Goal: Task Accomplishment & Management: Manage account settings

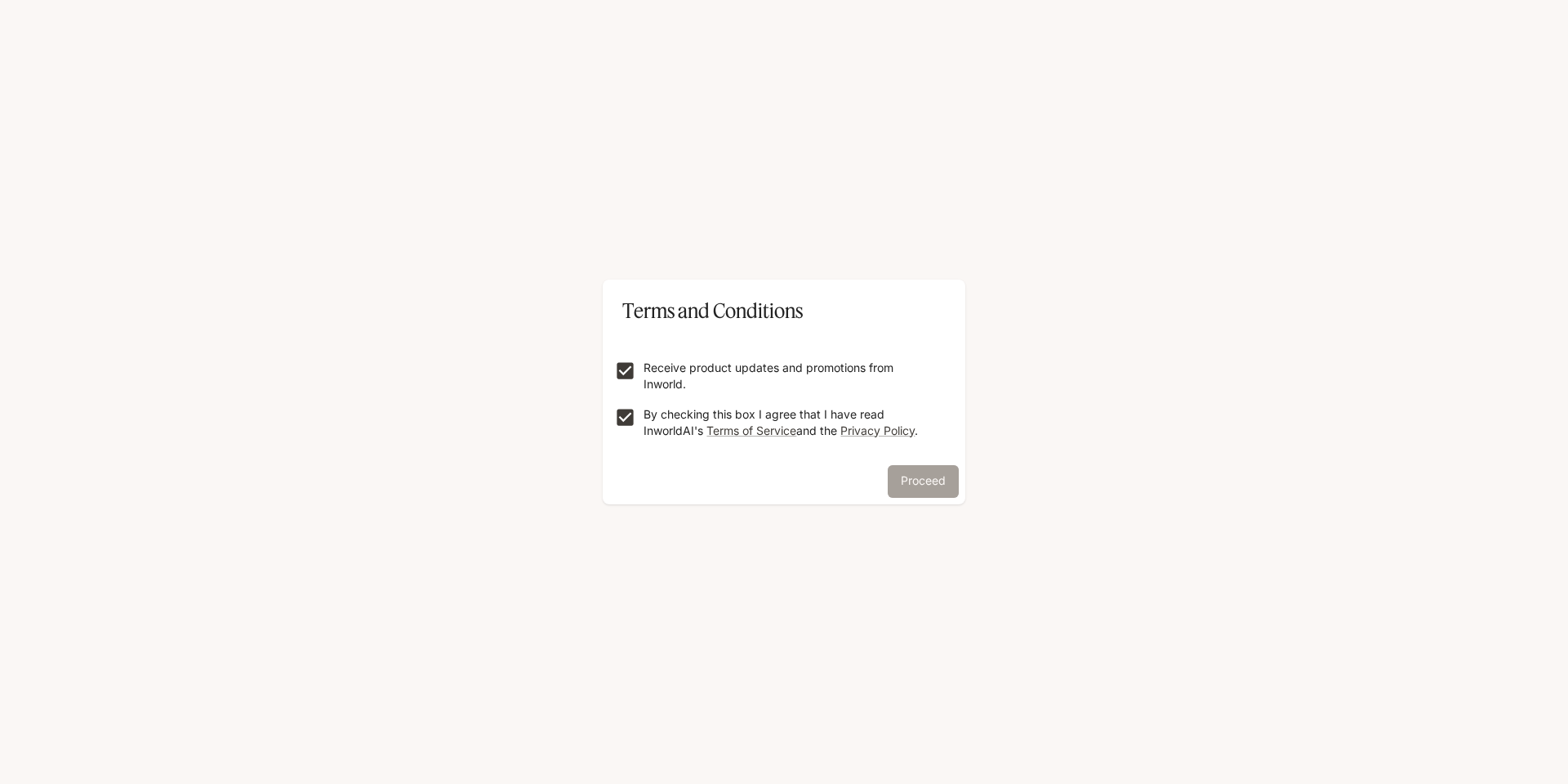
click at [936, 481] on button "Proceed" at bounding box center [924, 481] width 71 height 32
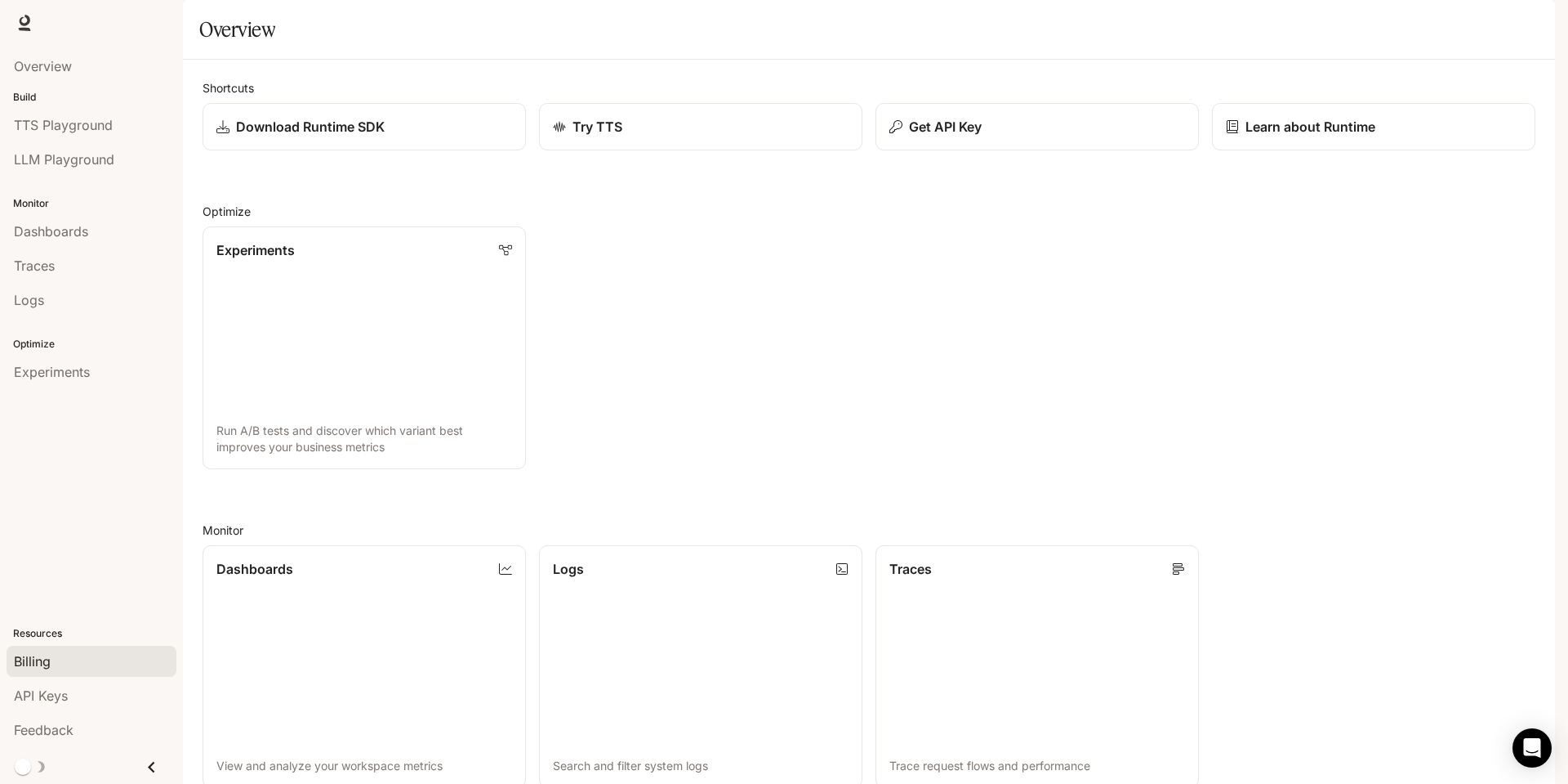
click at [54, 668] on div "Billing" at bounding box center [91, 661] width 155 height 20
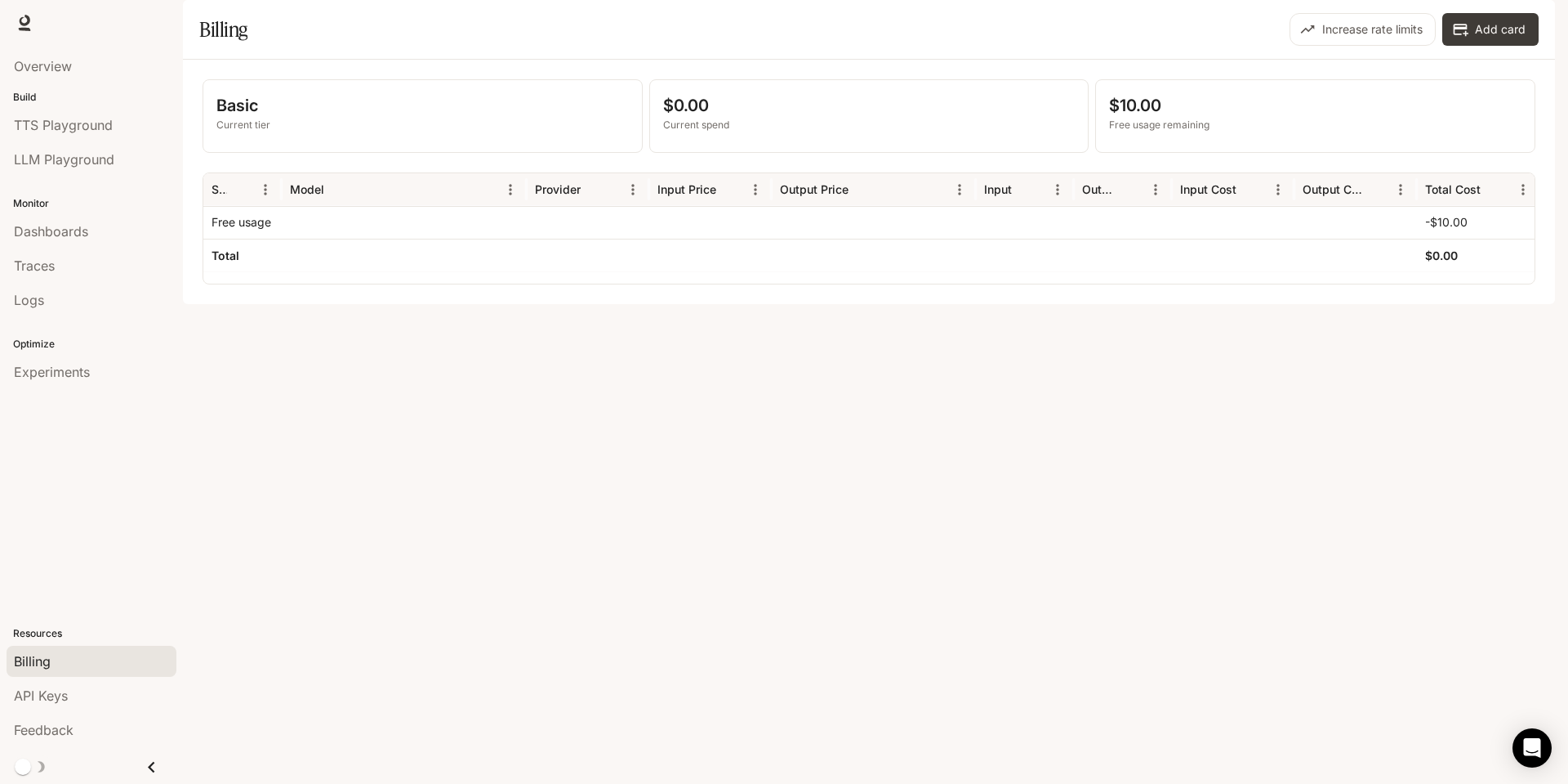
click at [1546, 24] on button "button" at bounding box center [1532, 22] width 32 height 32
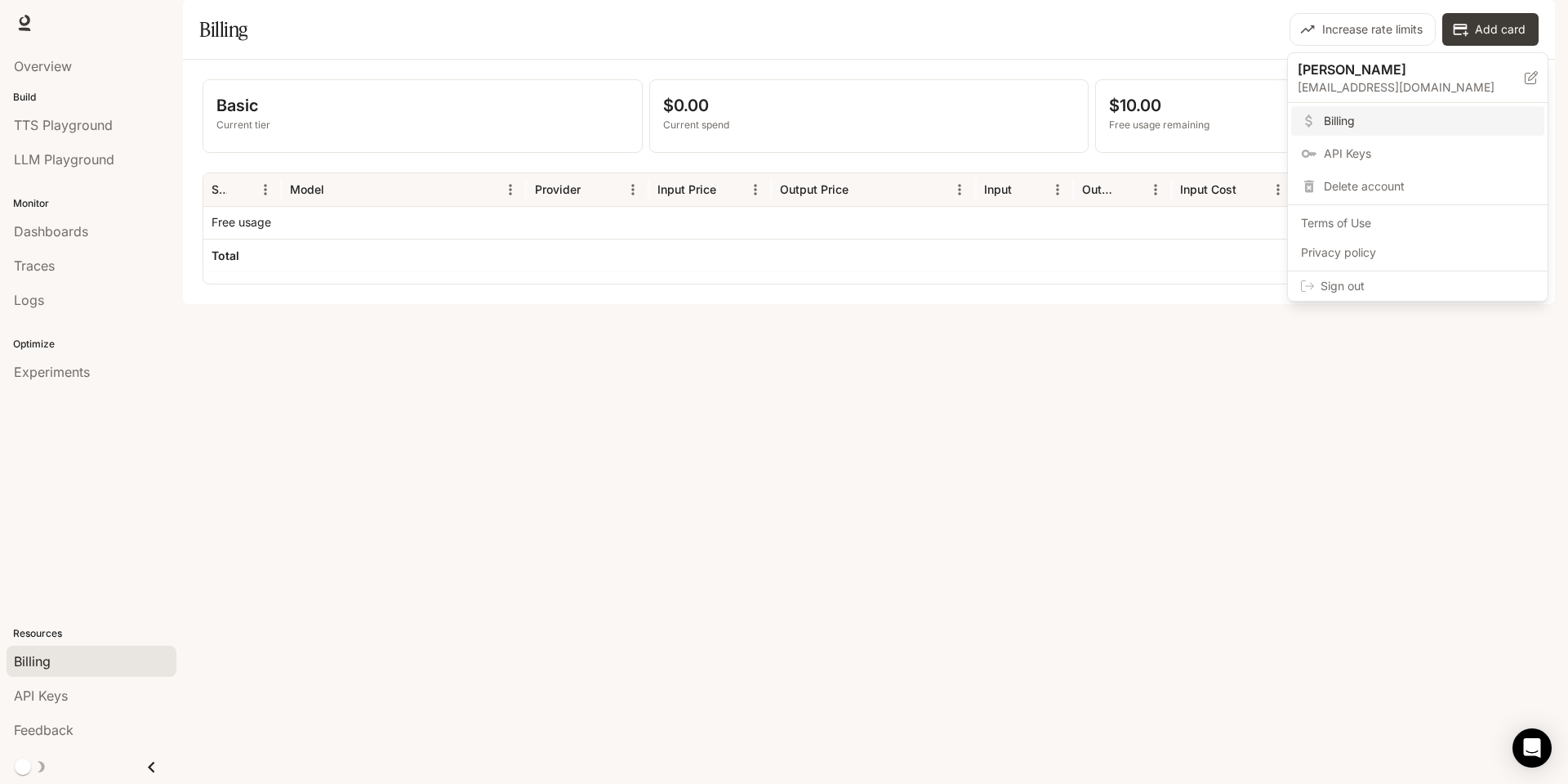
click at [1028, 473] on div at bounding box center [784, 392] width 1568 height 784
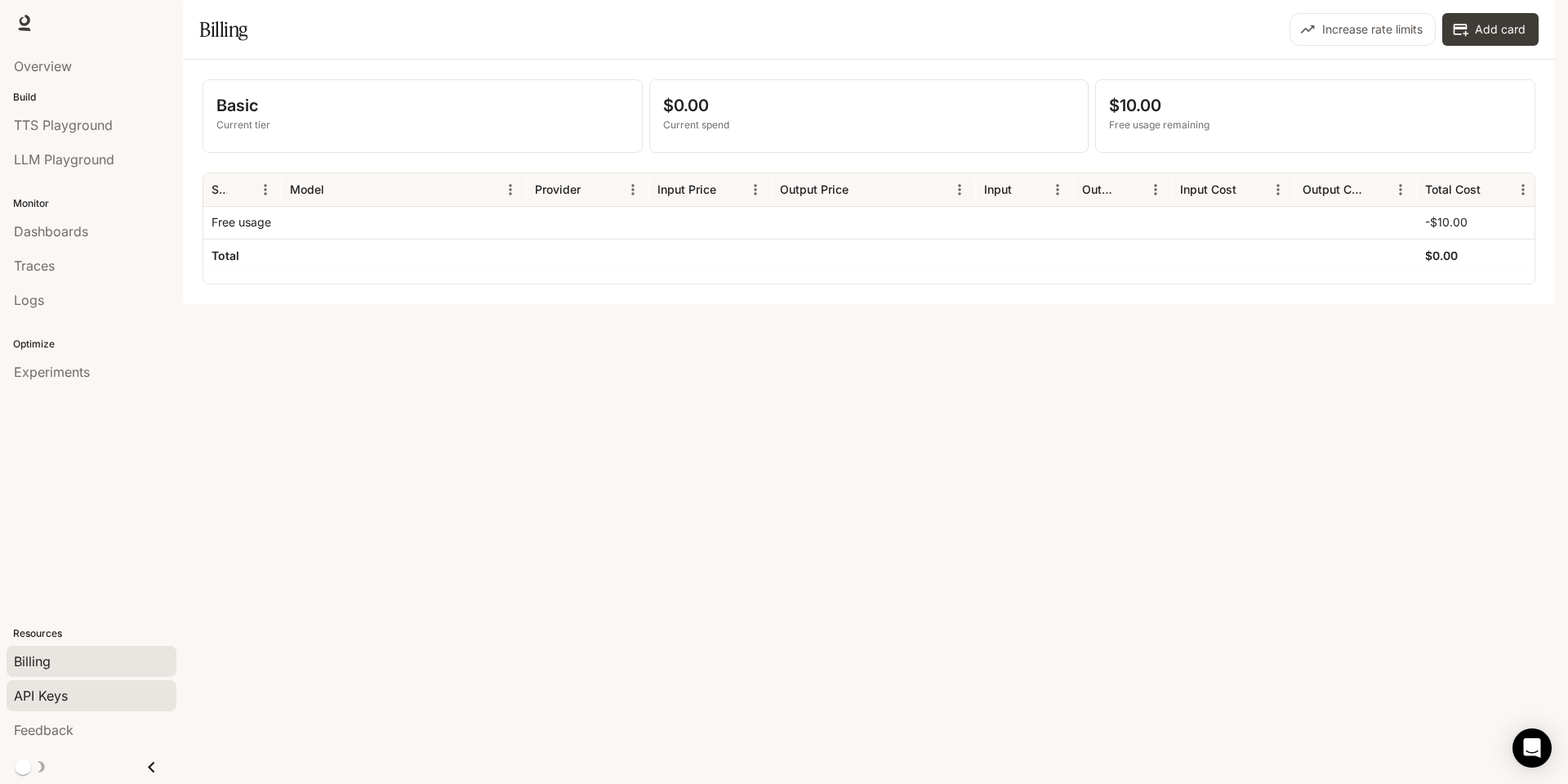
click at [46, 699] on span "API Keys" at bounding box center [41, 695] width 54 height 20
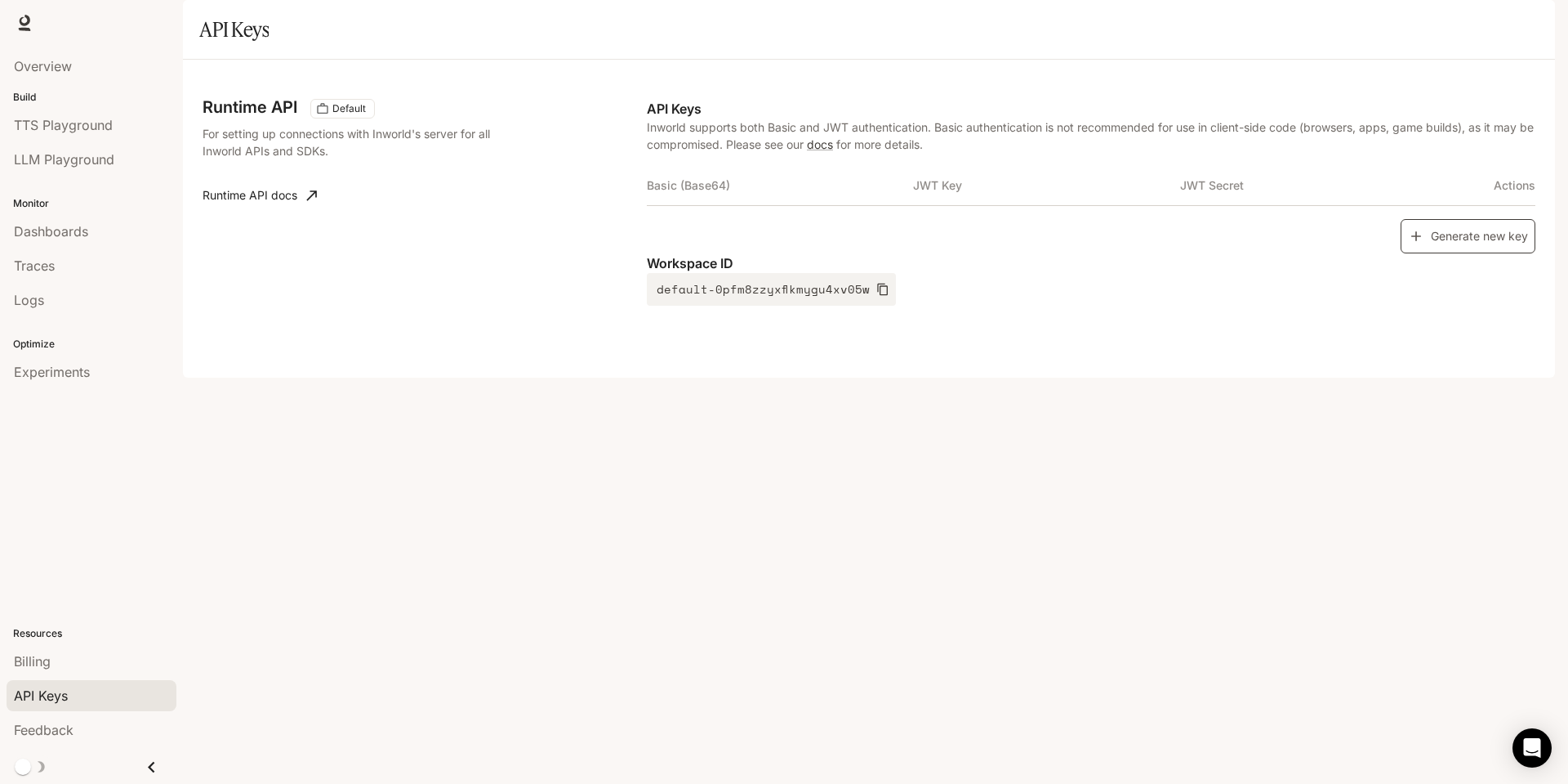
click at [1454, 254] on button "Generate new key" at bounding box center [1468, 236] width 135 height 35
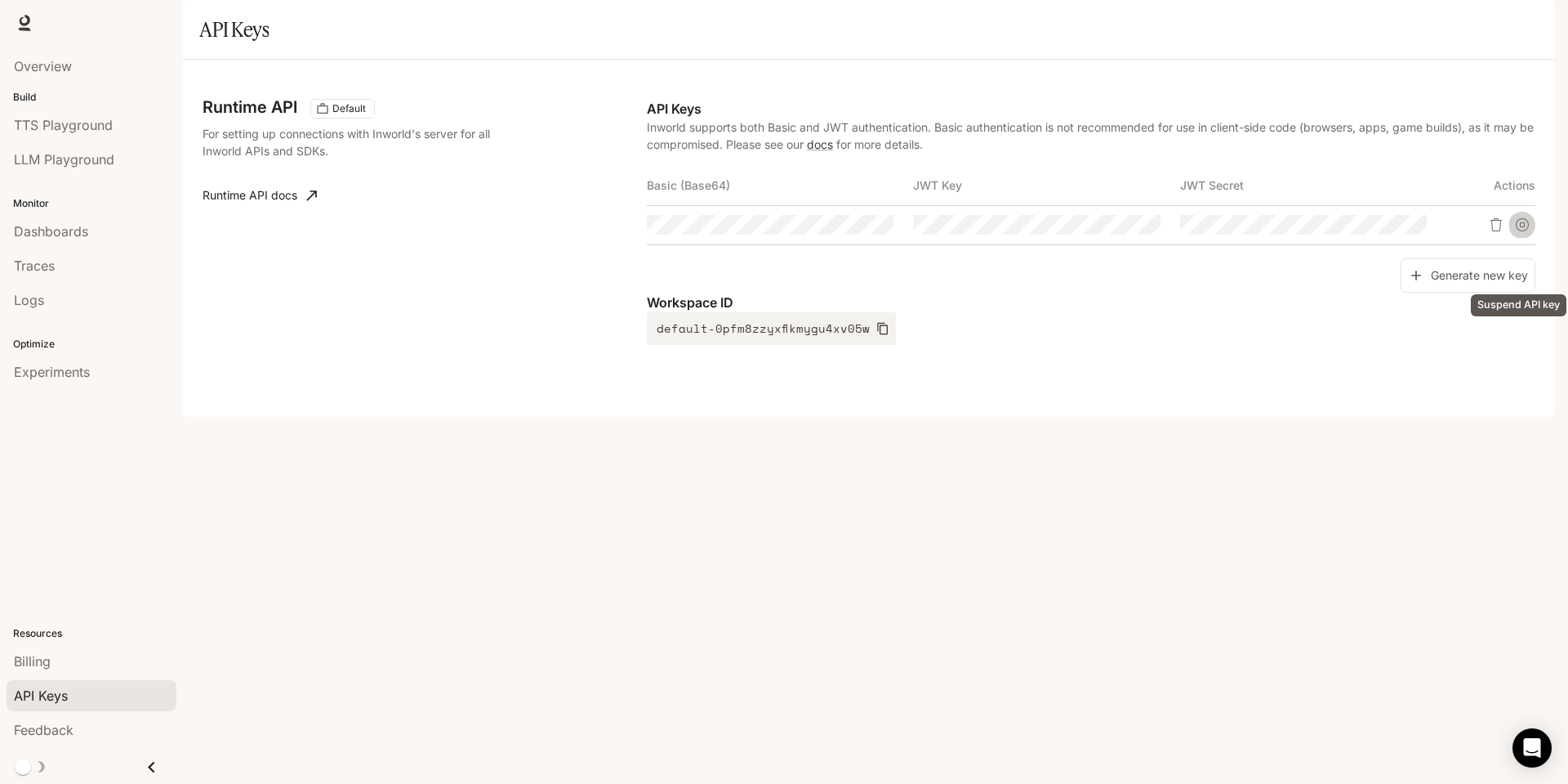
click at [1517, 231] on icon "Suspend API key" at bounding box center [1522, 225] width 13 height 13
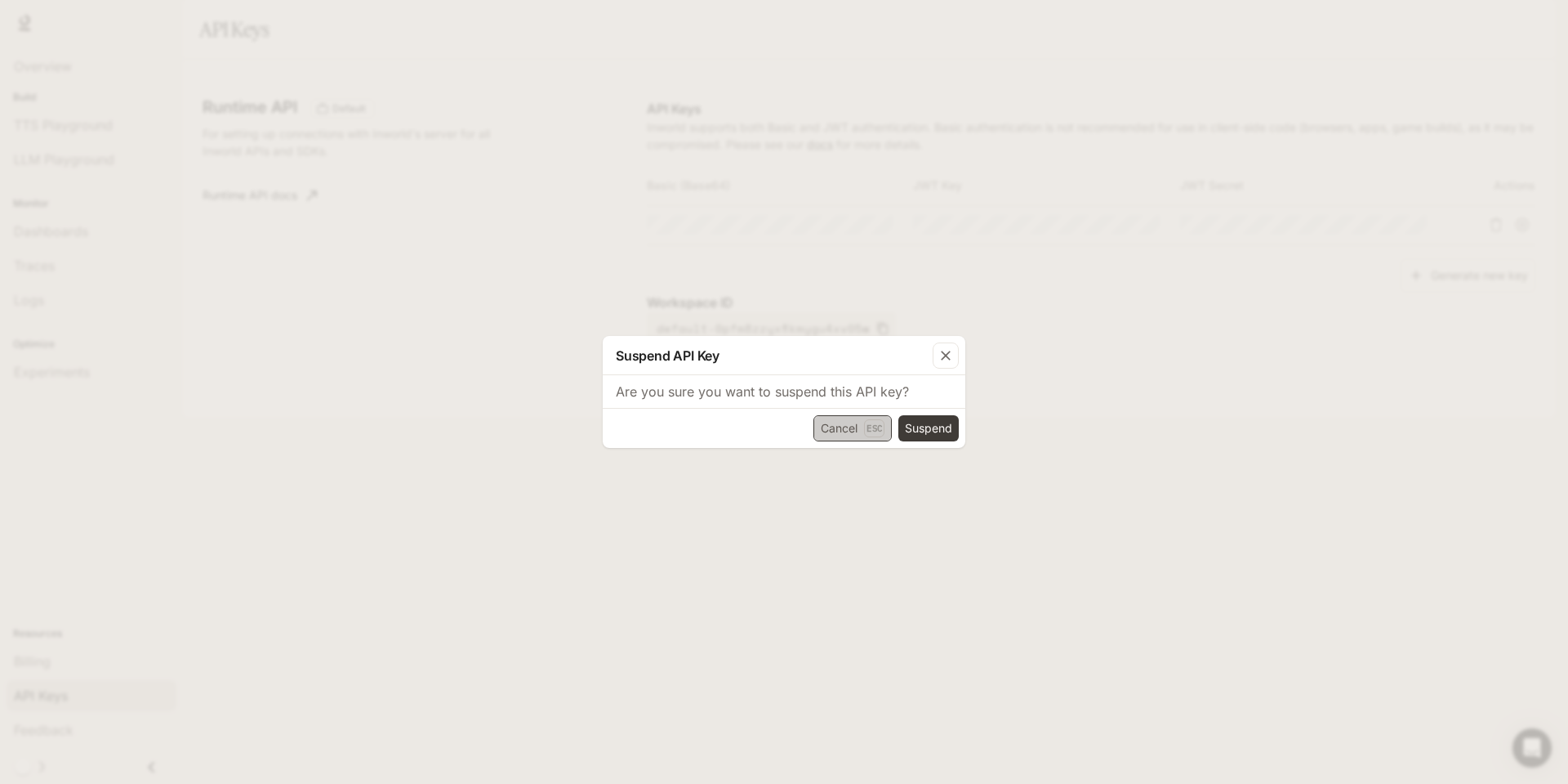
click at [830, 436] on button "Cancel Esc" at bounding box center [852, 428] width 79 height 27
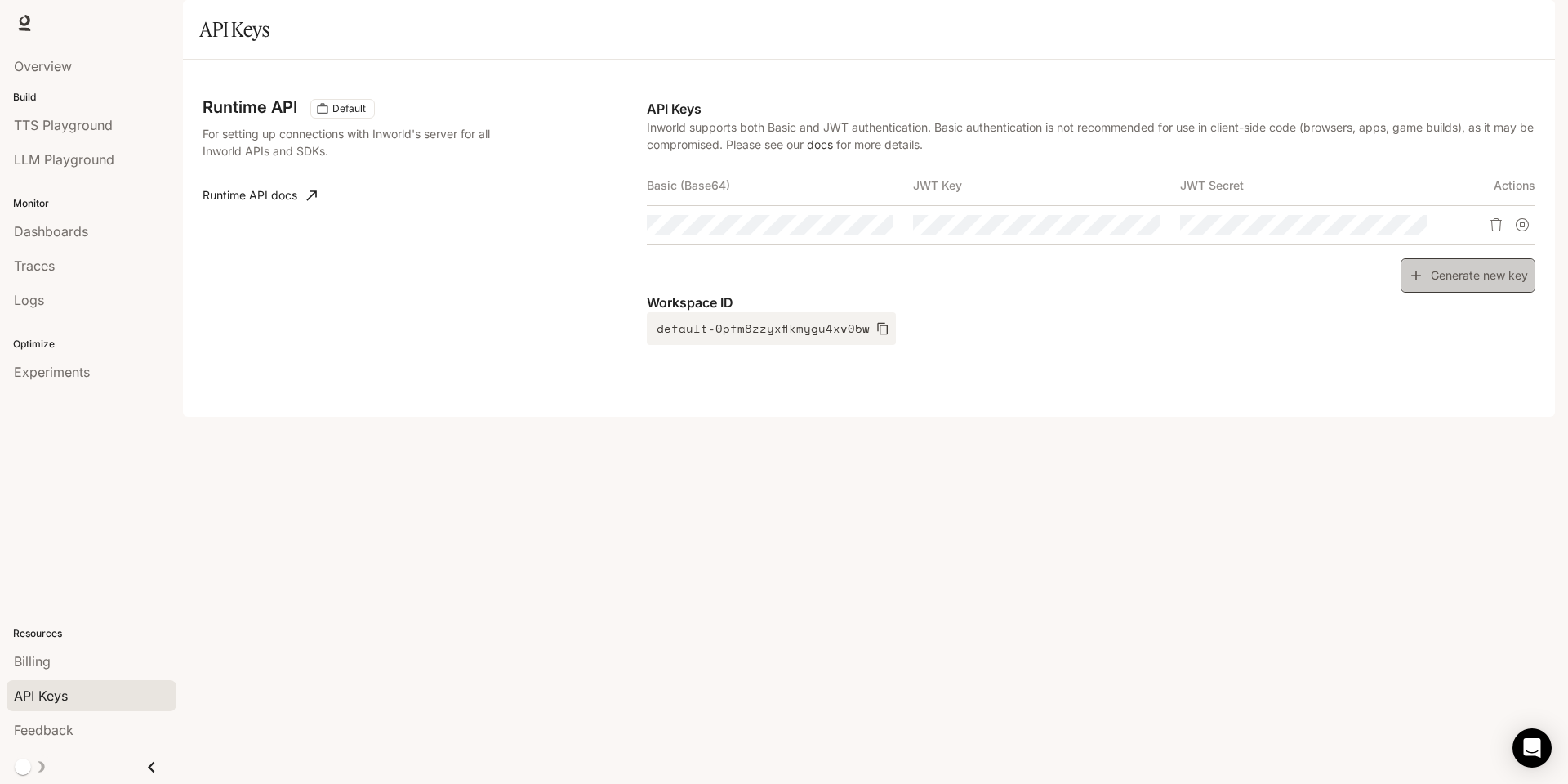
click at [1487, 294] on button "Generate new key" at bounding box center [1468, 275] width 135 height 35
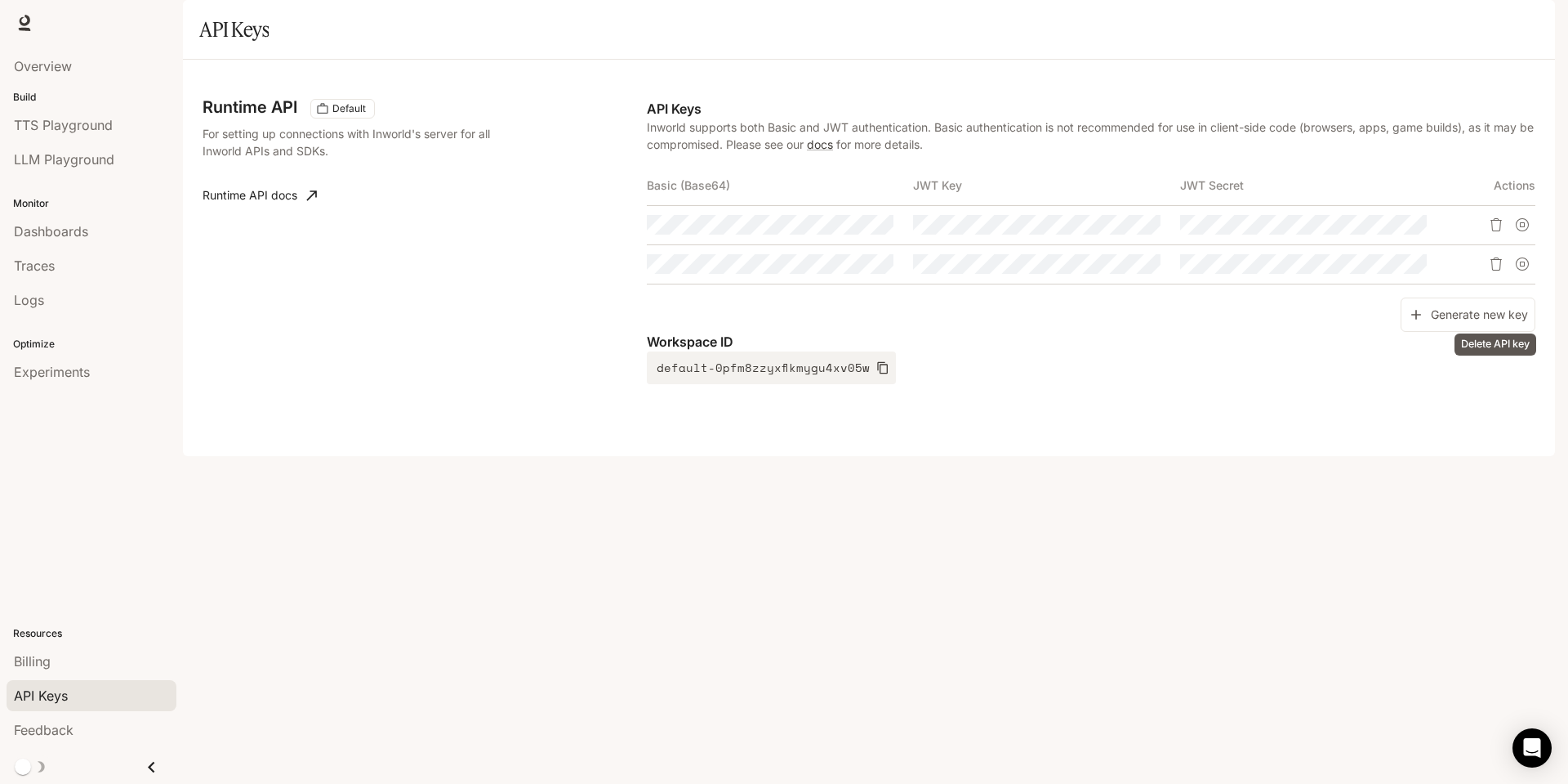
click at [1490, 270] on icon "Delete API key" at bounding box center [1497, 264] width 13 height 13
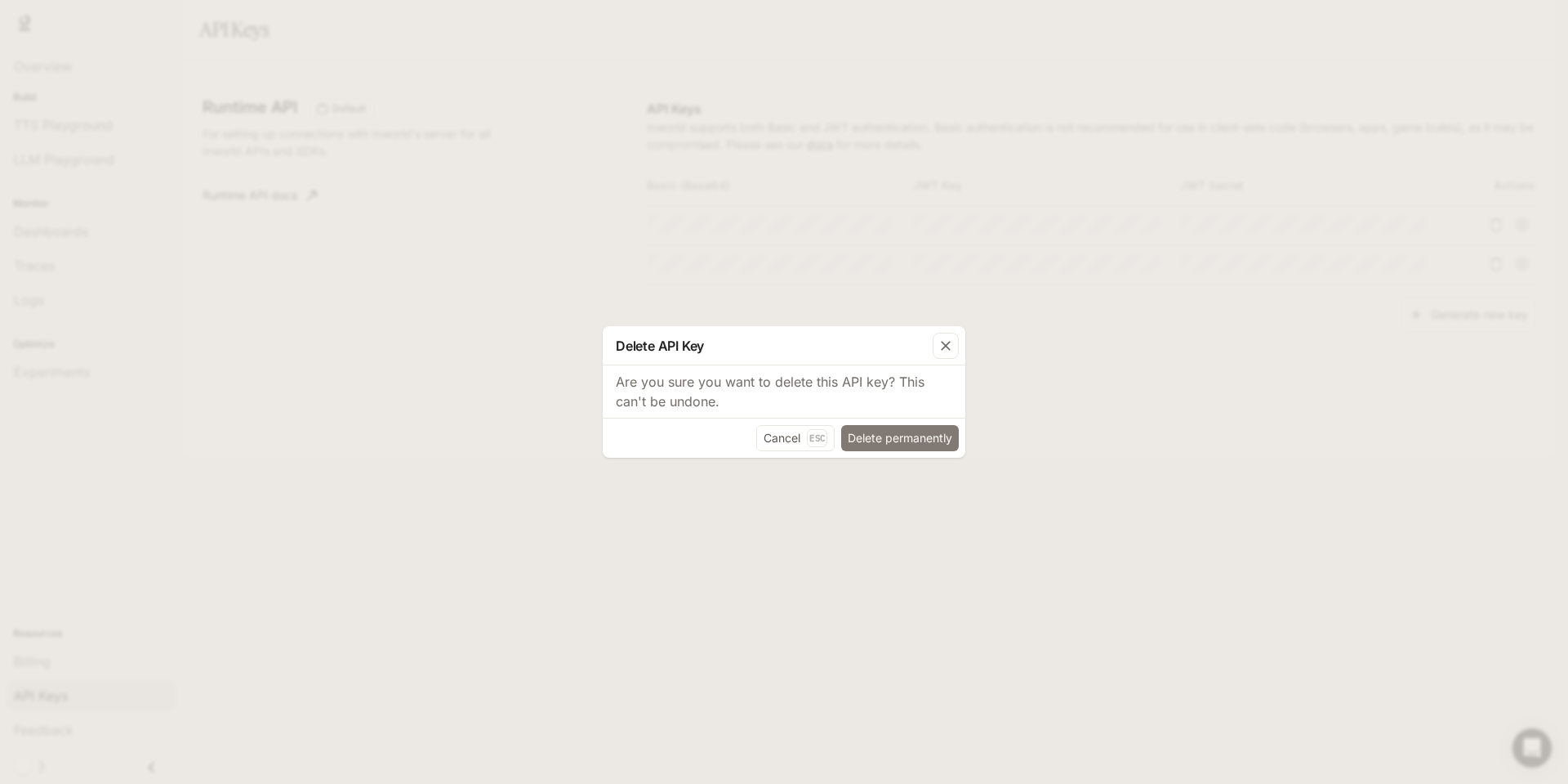
click at [879, 443] on button "Delete permanently" at bounding box center [901, 438] width 118 height 27
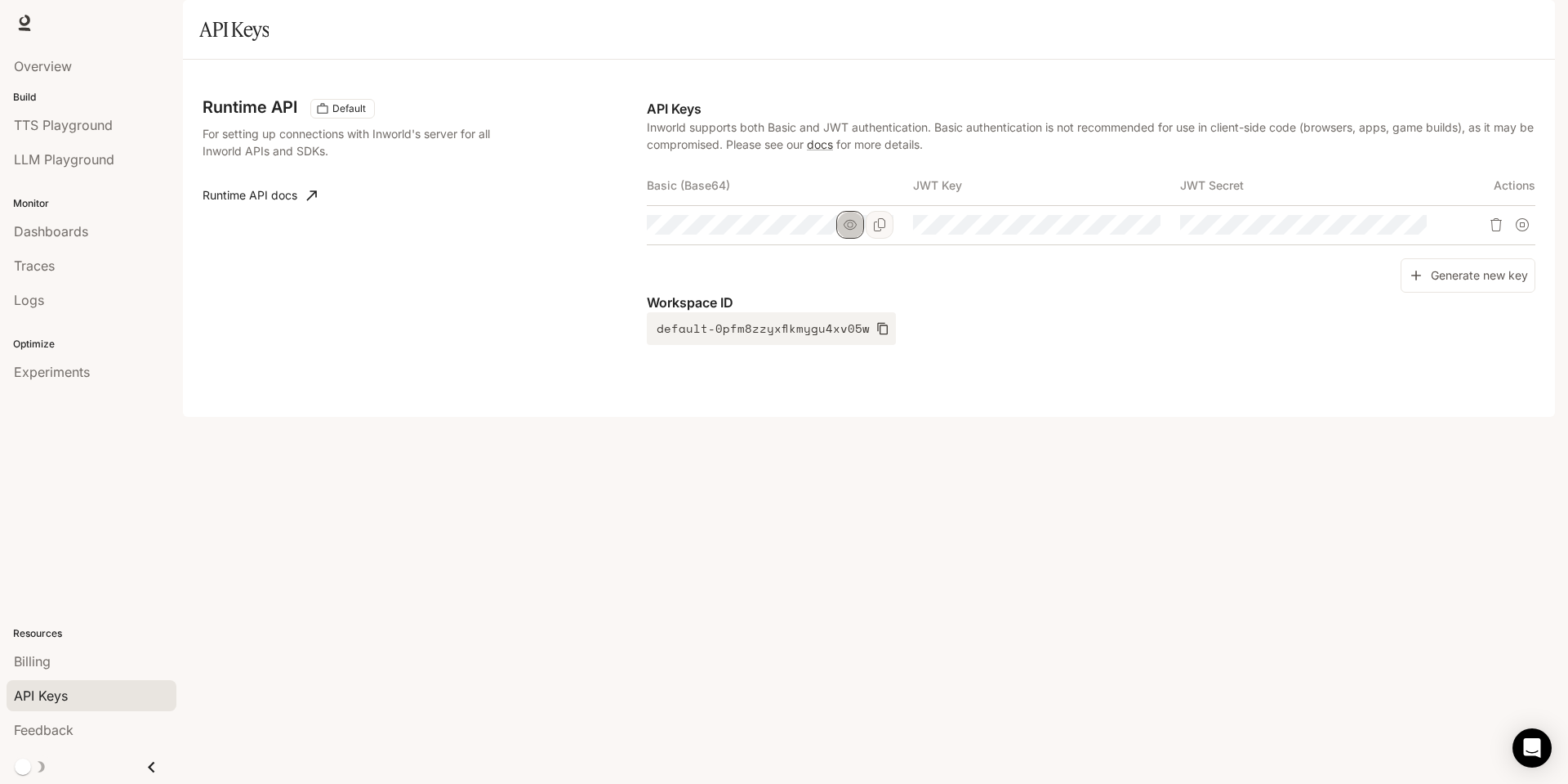
click at [847, 231] on icon "button" at bounding box center [851, 225] width 13 height 13
click at [1111, 231] on icon "button" at bounding box center [1118, 225] width 13 height 13
click at [1377, 231] on icon "button" at bounding box center [1384, 225] width 13 height 13
click at [53, 123] on span "TTS Playground" at bounding box center [63, 125] width 99 height 20
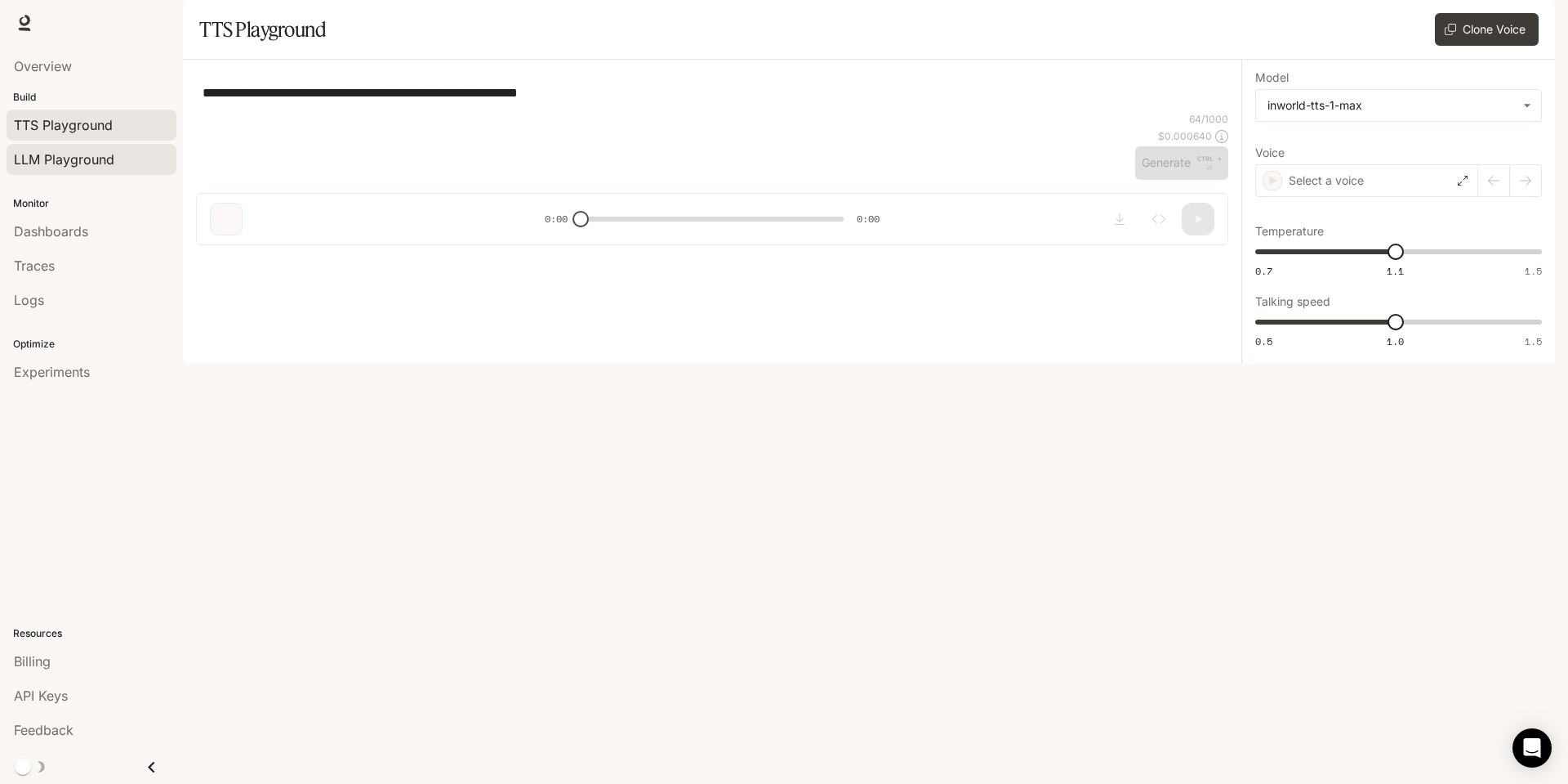
click at [42, 159] on span "LLM Playground" at bounding box center [64, 159] width 100 height 20
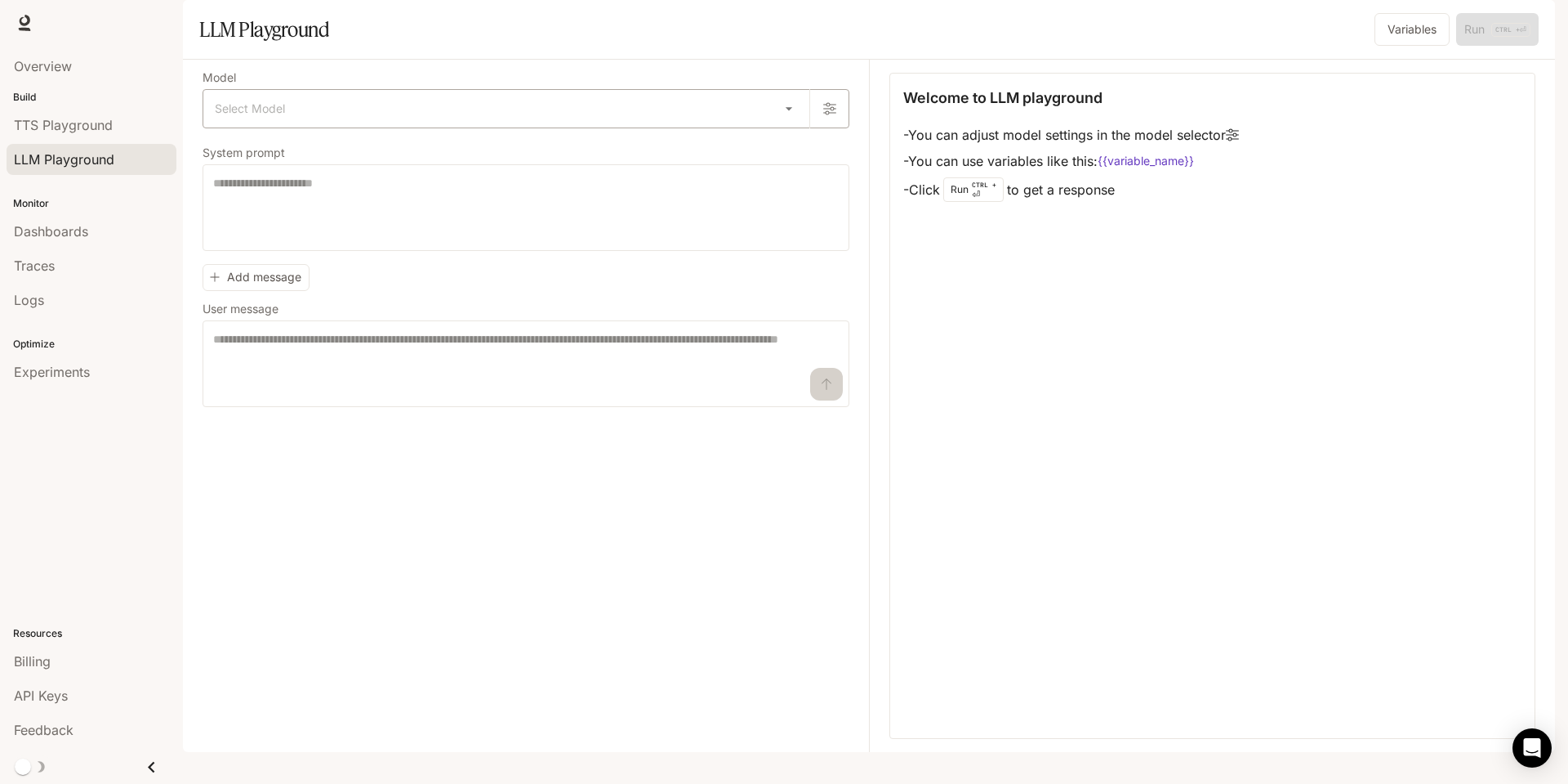
click at [439, 163] on body "Skip to main content Runtime Runtime Documentation Documentation Portal Overvie…" at bounding box center [784, 392] width 1568 height 784
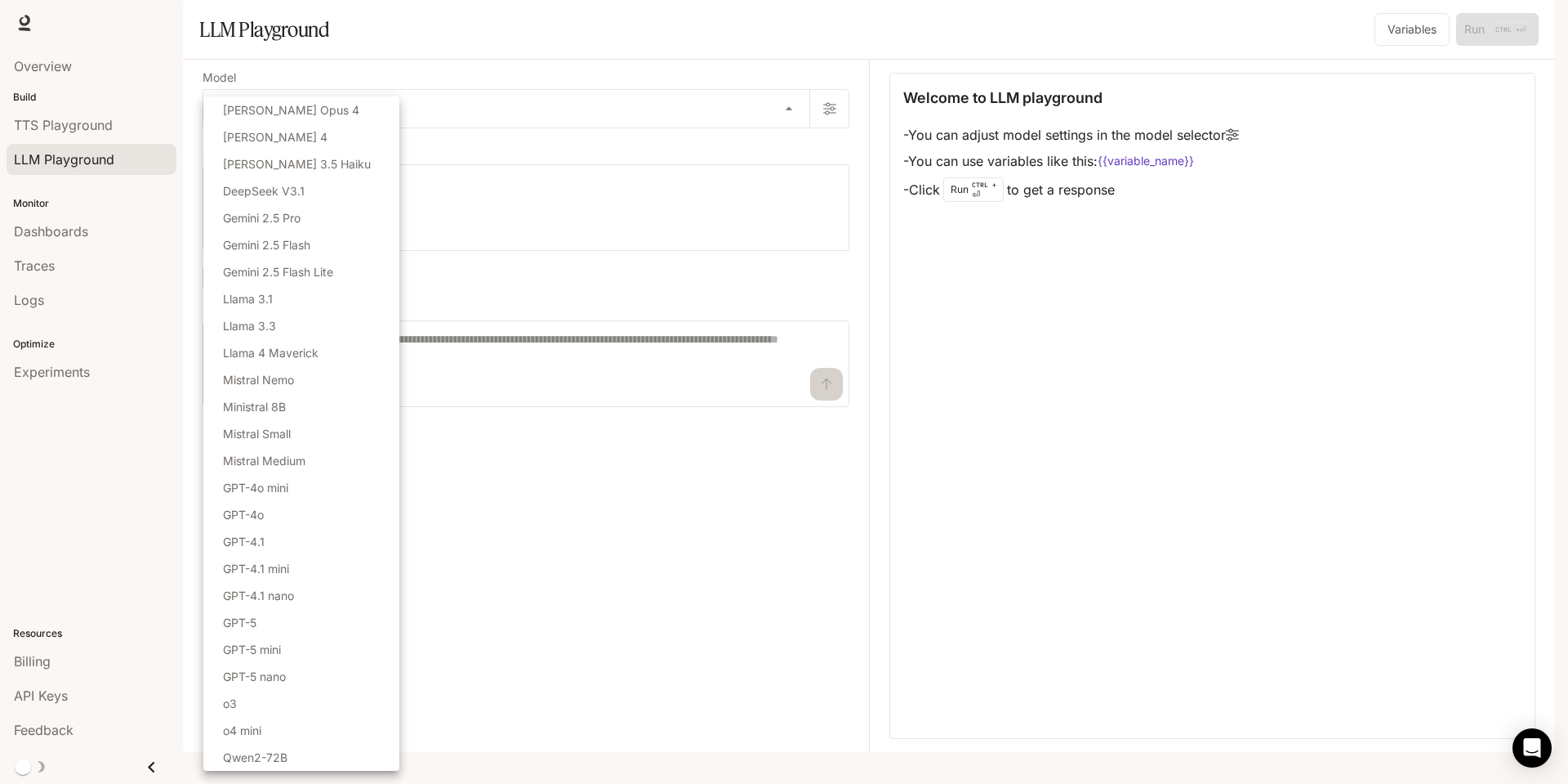
click at [1213, 346] on div at bounding box center [784, 392] width 1568 height 784
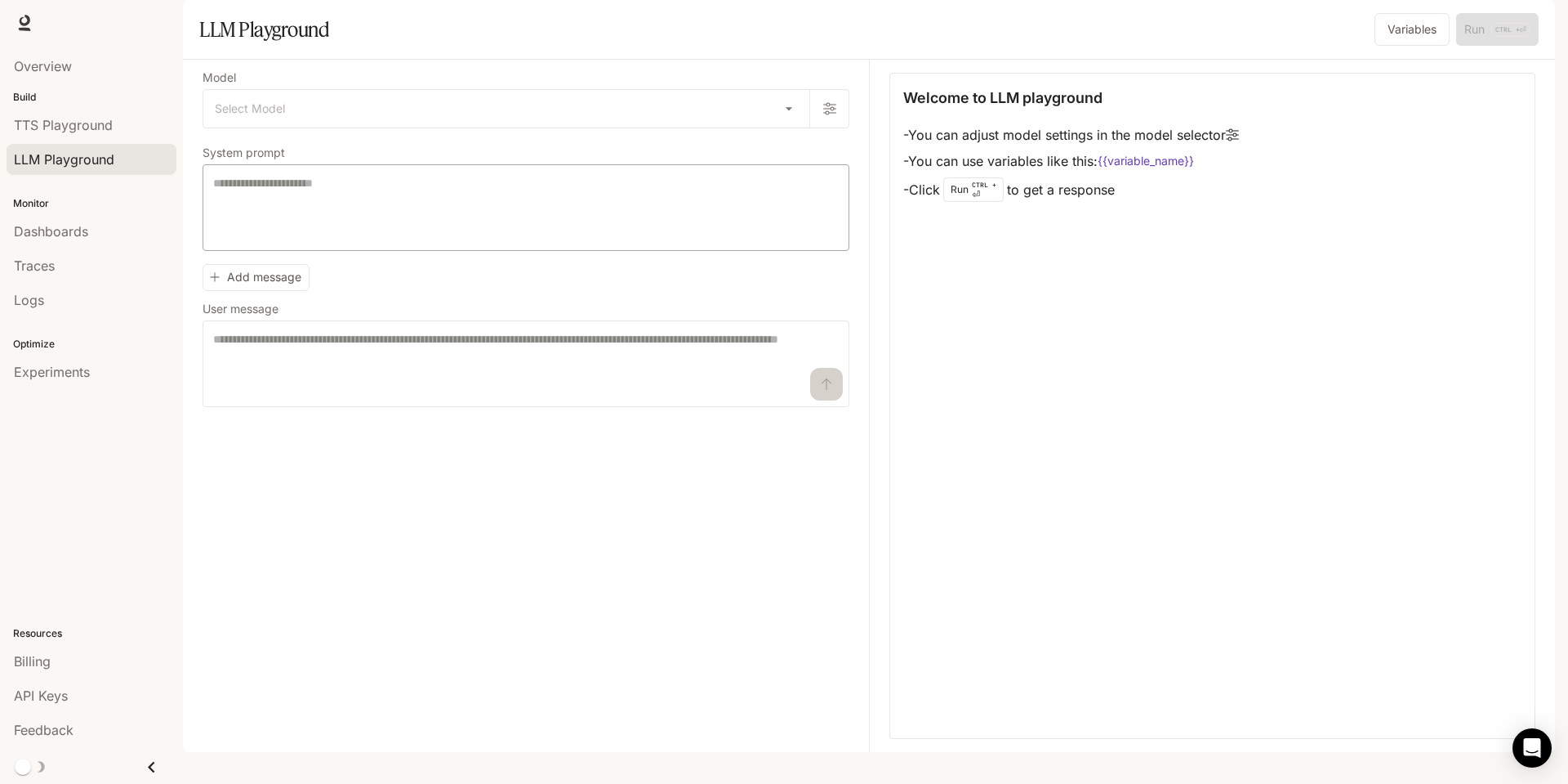
drag, startPoint x: 919, startPoint y: 186, endPoint x: 405, endPoint y: 246, distance: 517.5
click at [1299, 255] on div "Welcome to LLM playground - You can adjust model settings in the model selector…" at bounding box center [1212, 406] width 646 height 666
click at [63, 76] on link "Overview" at bounding box center [91, 66] width 170 height 31
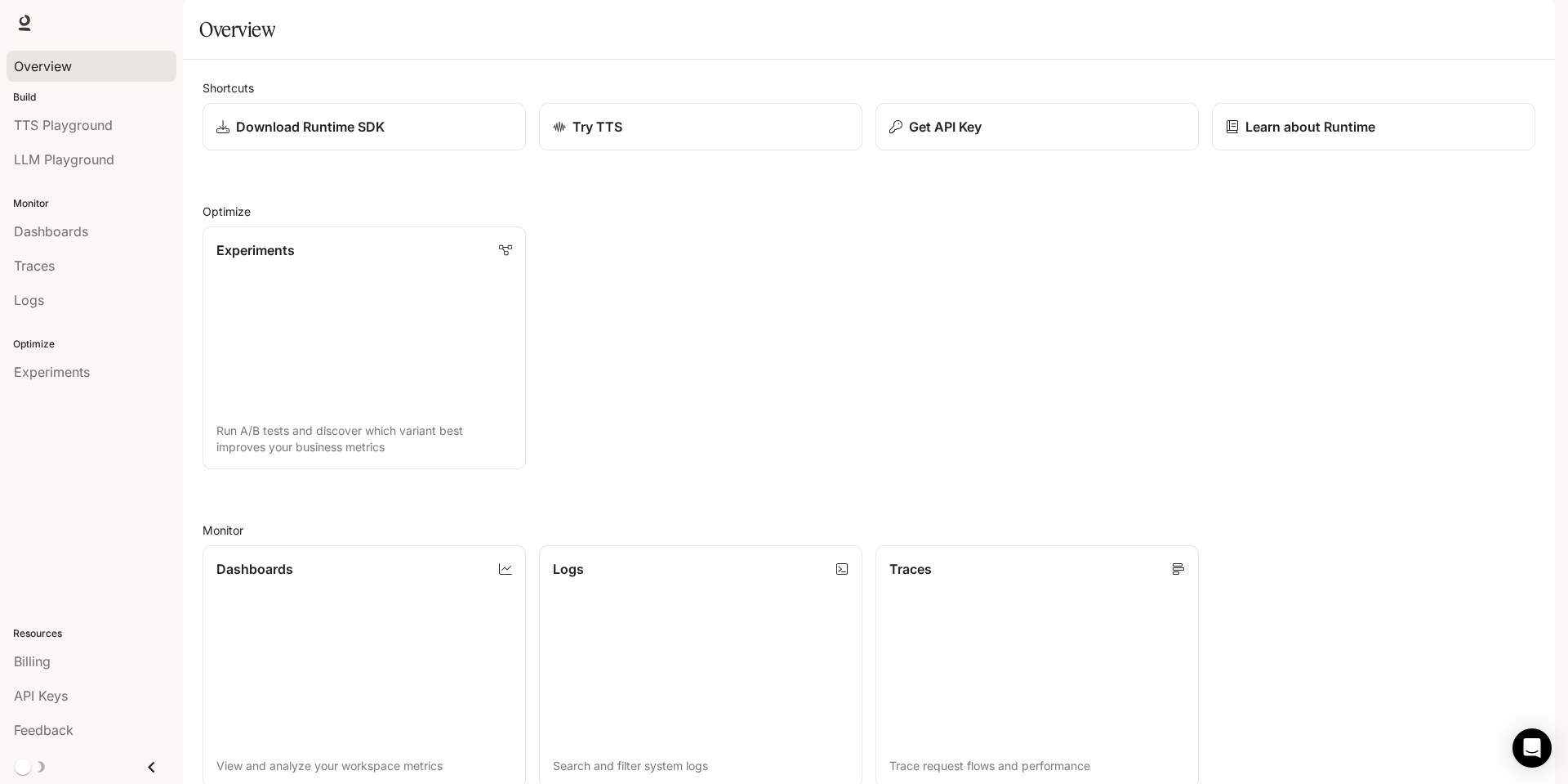
click at [1454, 21] on span "Documentation" at bounding box center [1460, 23] width 81 height 21
click at [326, 137] on p "Download Runtime SDK" at bounding box center [309, 127] width 150 height 20
click at [29, 707] on link "API Keys" at bounding box center [91, 695] width 170 height 31
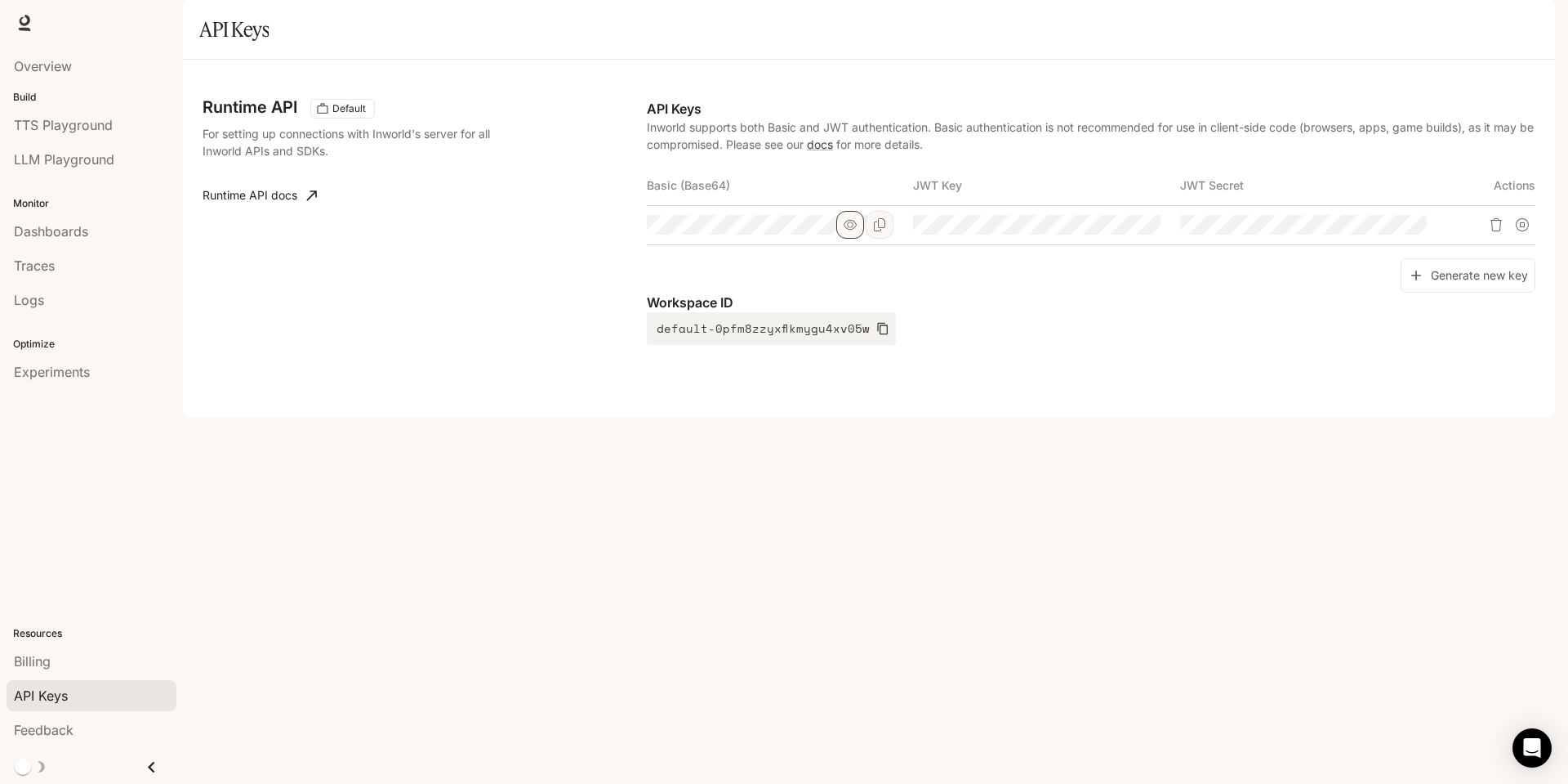
click at [857, 239] on button "button" at bounding box center [850, 224] width 27 height 27
click at [873, 231] on icon "Copy Basic (Base64)" at bounding box center [880, 225] width 13 height 13
click at [1475, 32] on span "Documentation" at bounding box center [1460, 23] width 81 height 21
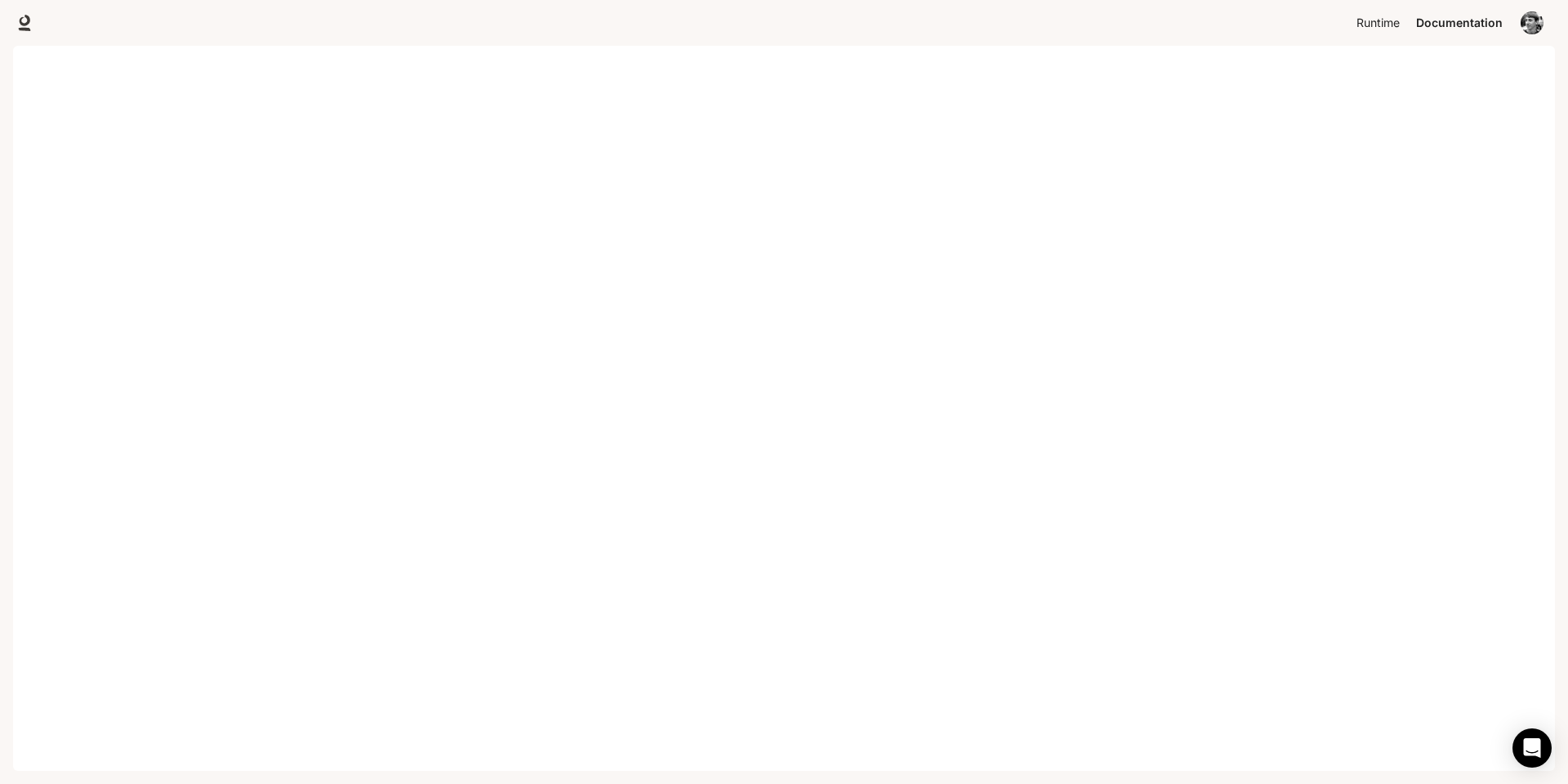
click at [1375, 14] on span "Runtime" at bounding box center [1378, 23] width 43 height 21
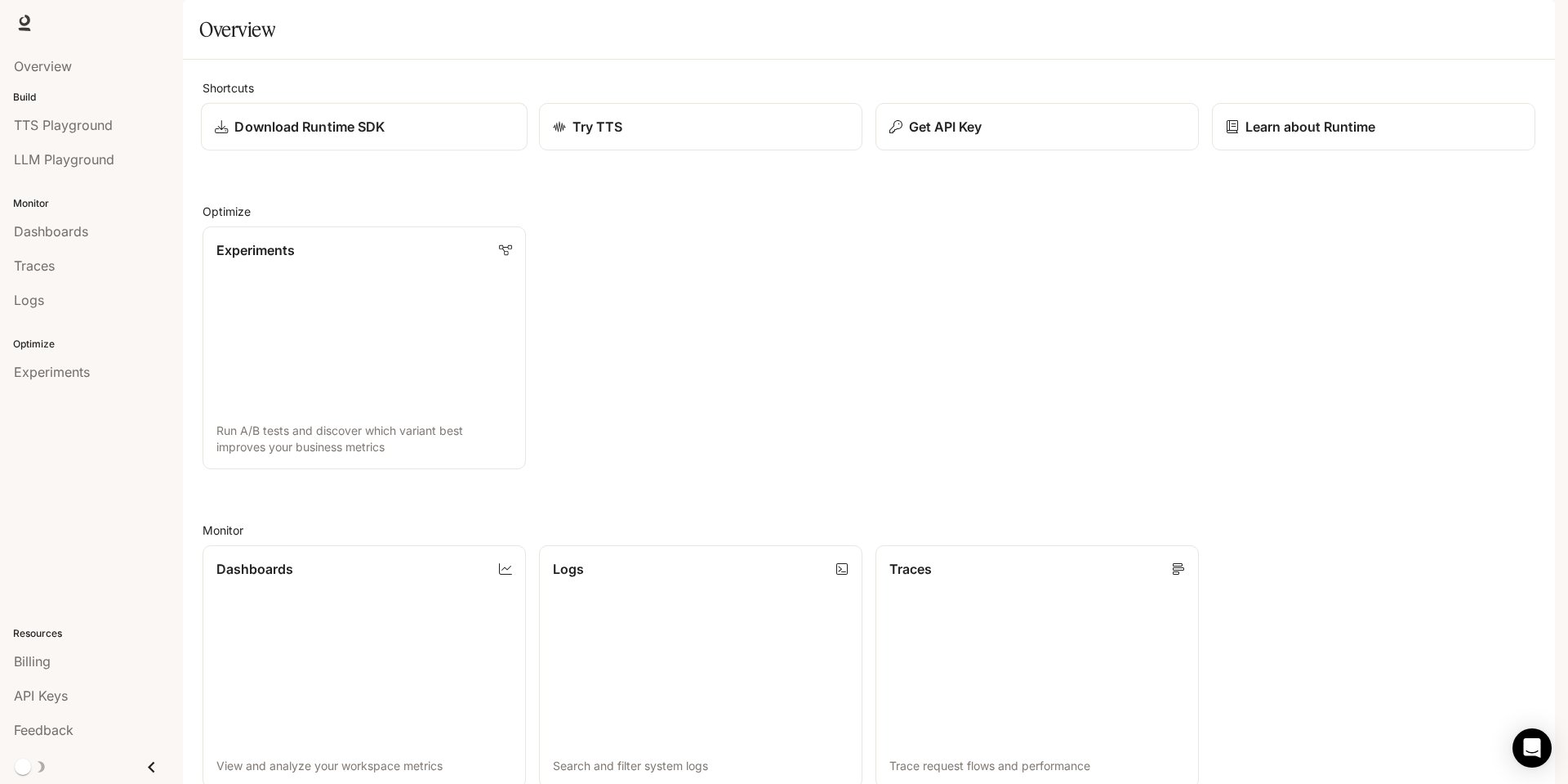
click at [366, 137] on p "Download Runtime SDK" at bounding box center [309, 127] width 150 height 20
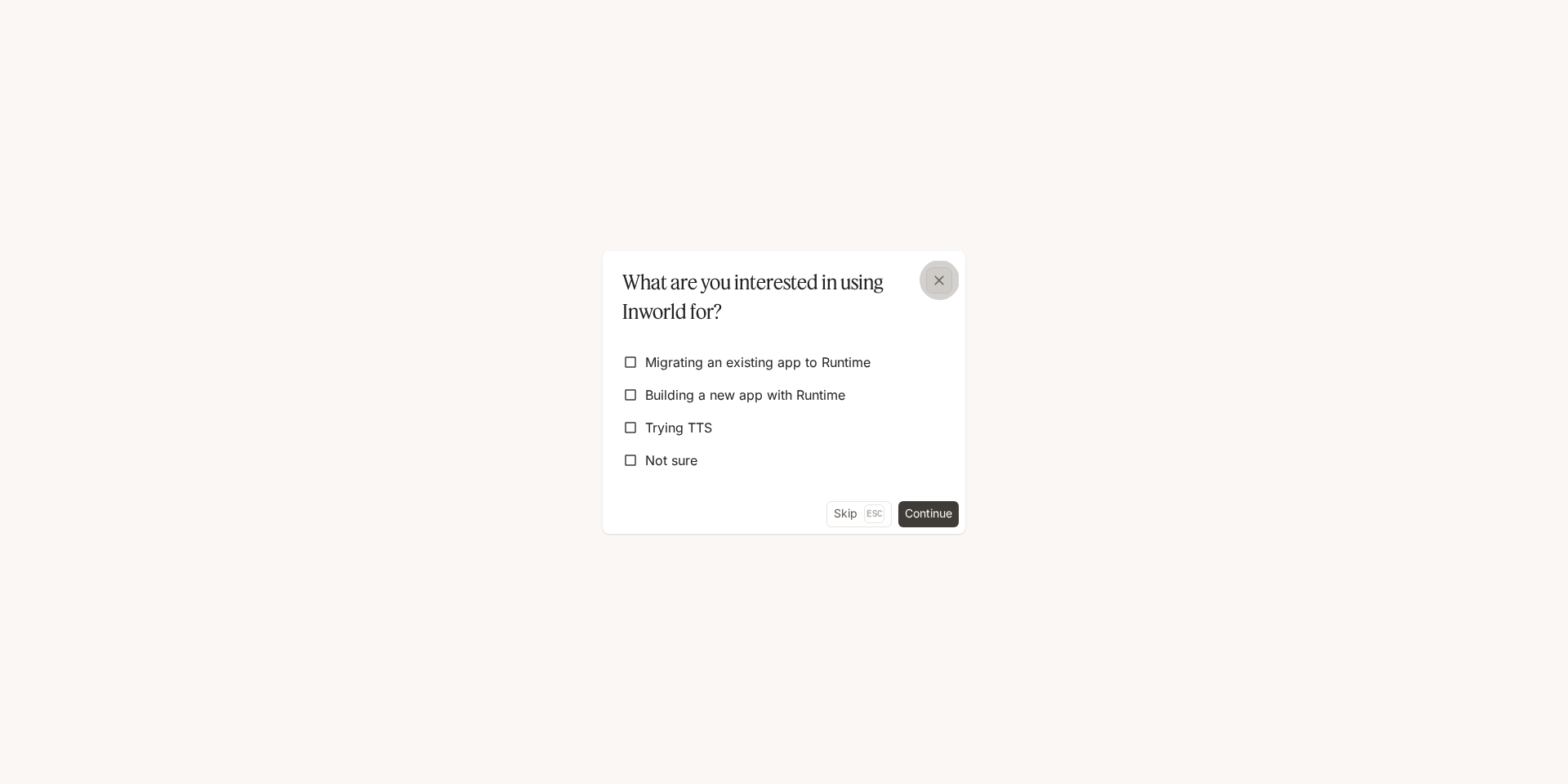
click at [934, 276] on icon "button" at bounding box center [939, 280] width 17 height 17
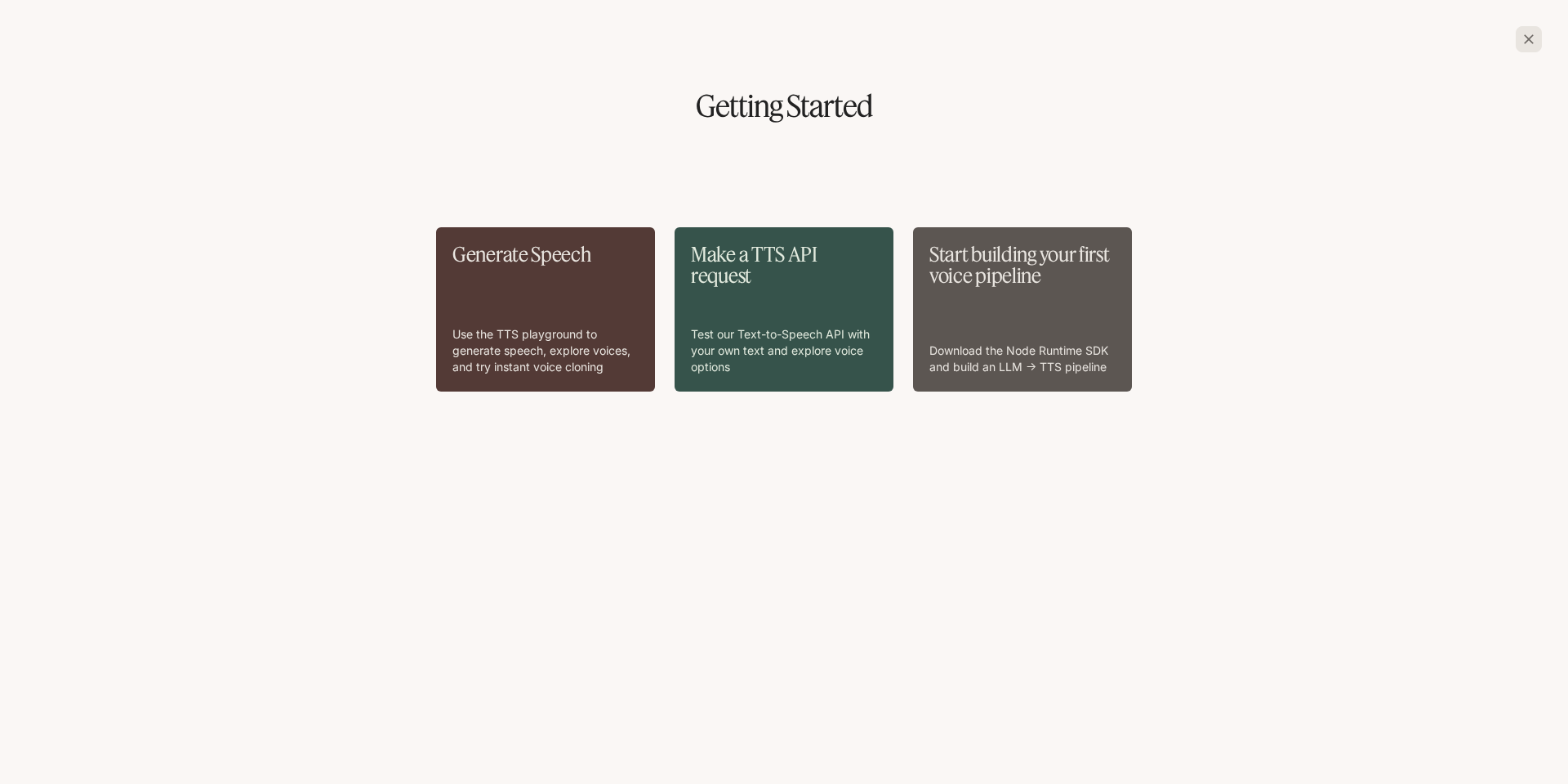
click at [1056, 160] on div "Generate Speech Use the TTS playground to generate speech, explore voices, and …" at bounding box center [784, 383] width 1542 height 470
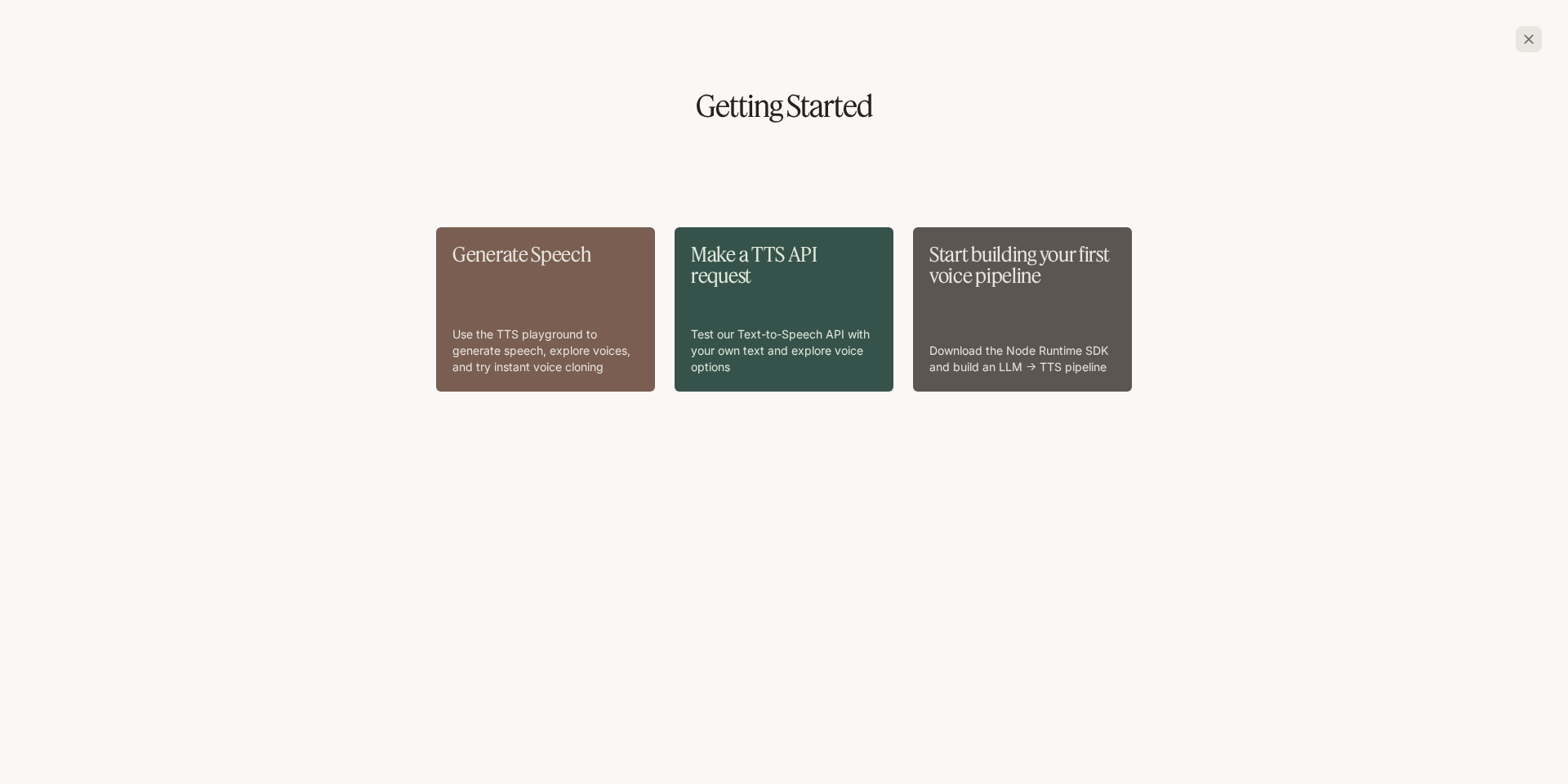
click at [539, 290] on div "Generate Speech Use the TTS playground to generate speech, explore voices, and …" at bounding box center [546, 309] width 187 height 132
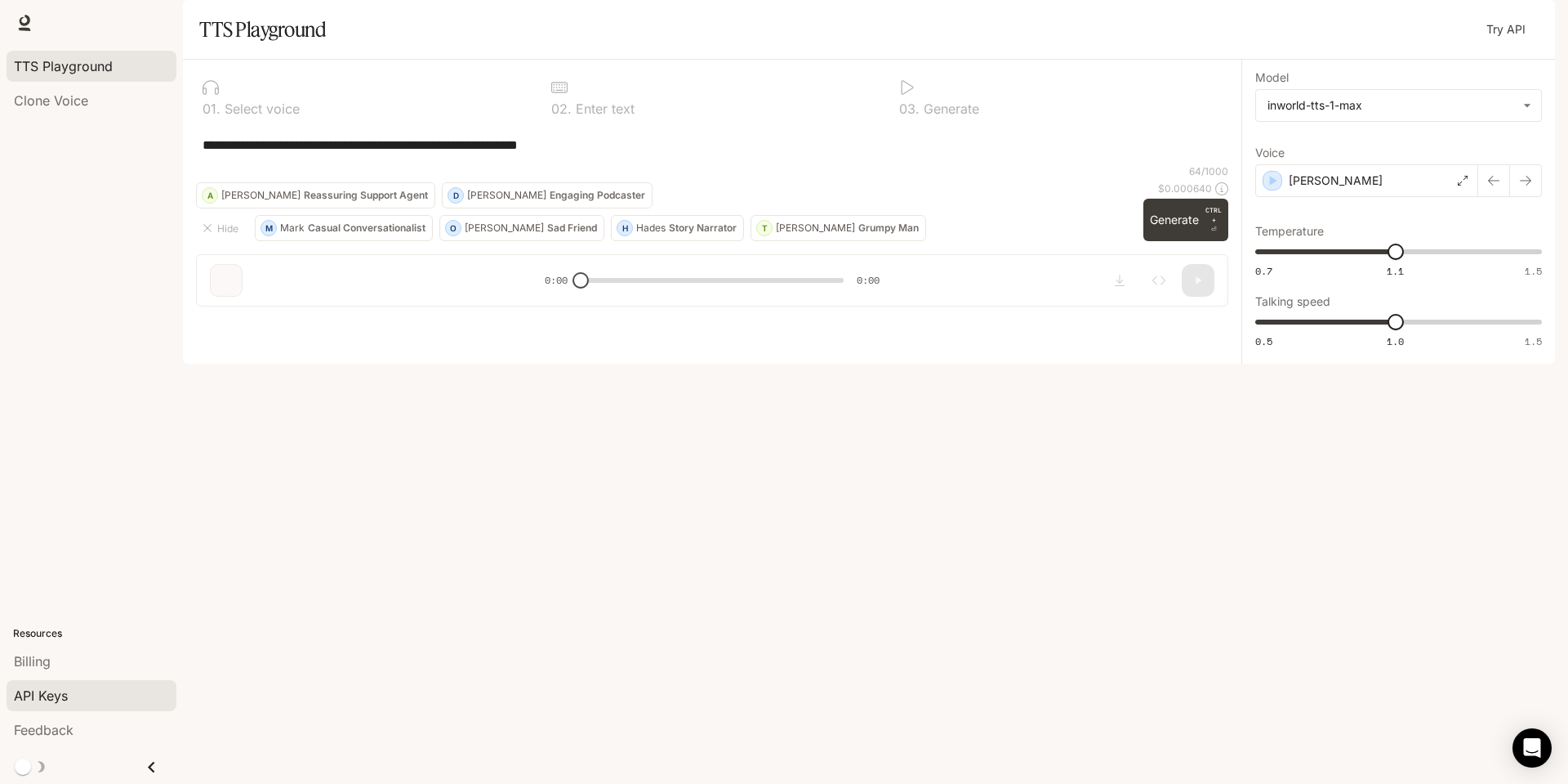
click at [57, 695] on span "API Keys" at bounding box center [41, 695] width 54 height 20
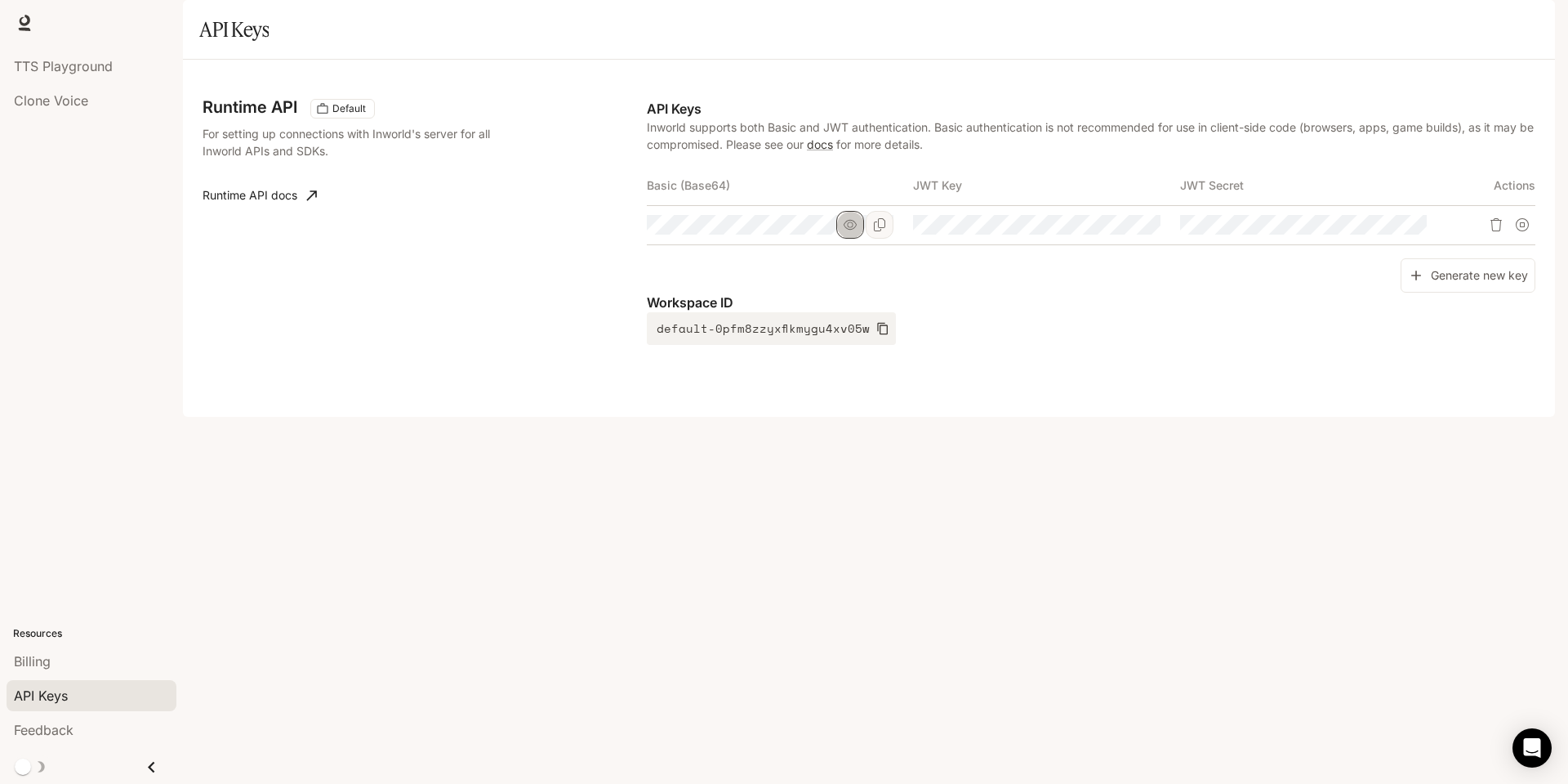
click at [842, 239] on button "button" at bounding box center [850, 224] width 27 height 27
click at [873, 231] on icon "Copy Basic (Base64)" at bounding box center [880, 225] width 13 height 13
